Goal: Navigation & Orientation: Go to known website

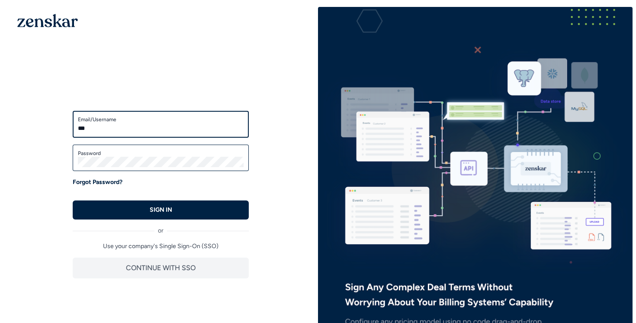
type input "**********"
click at [124, 169] on div "Password" at bounding box center [161, 157] width 176 height 27
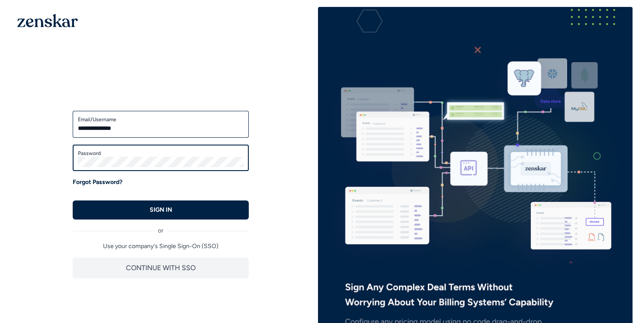
click at [73, 200] on button "SIGN IN" at bounding box center [161, 209] width 176 height 19
